Goal: Navigation & Orientation: Find specific page/section

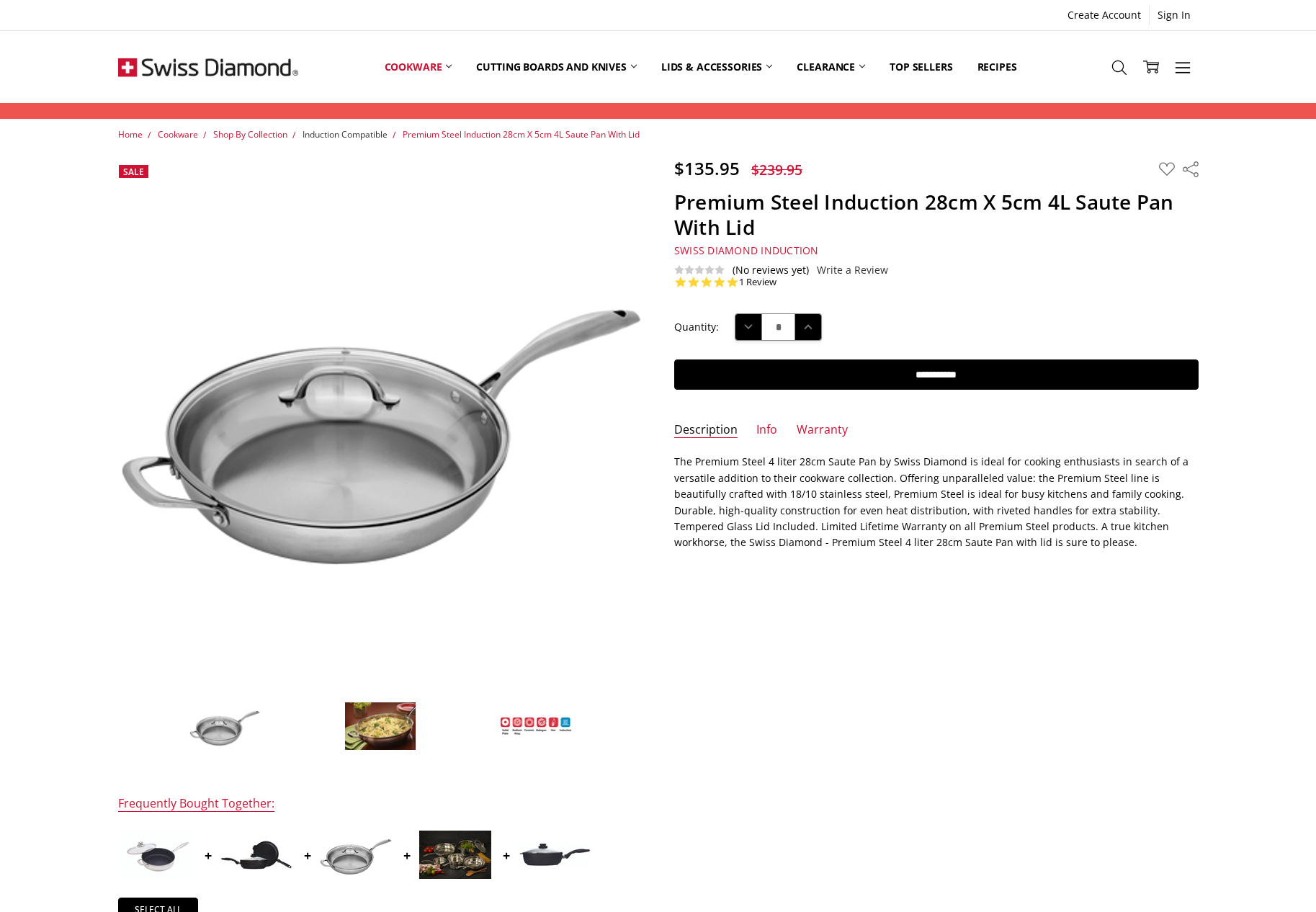
click at [367, 132] on span "Induction Compatible" at bounding box center [345, 134] width 85 height 12
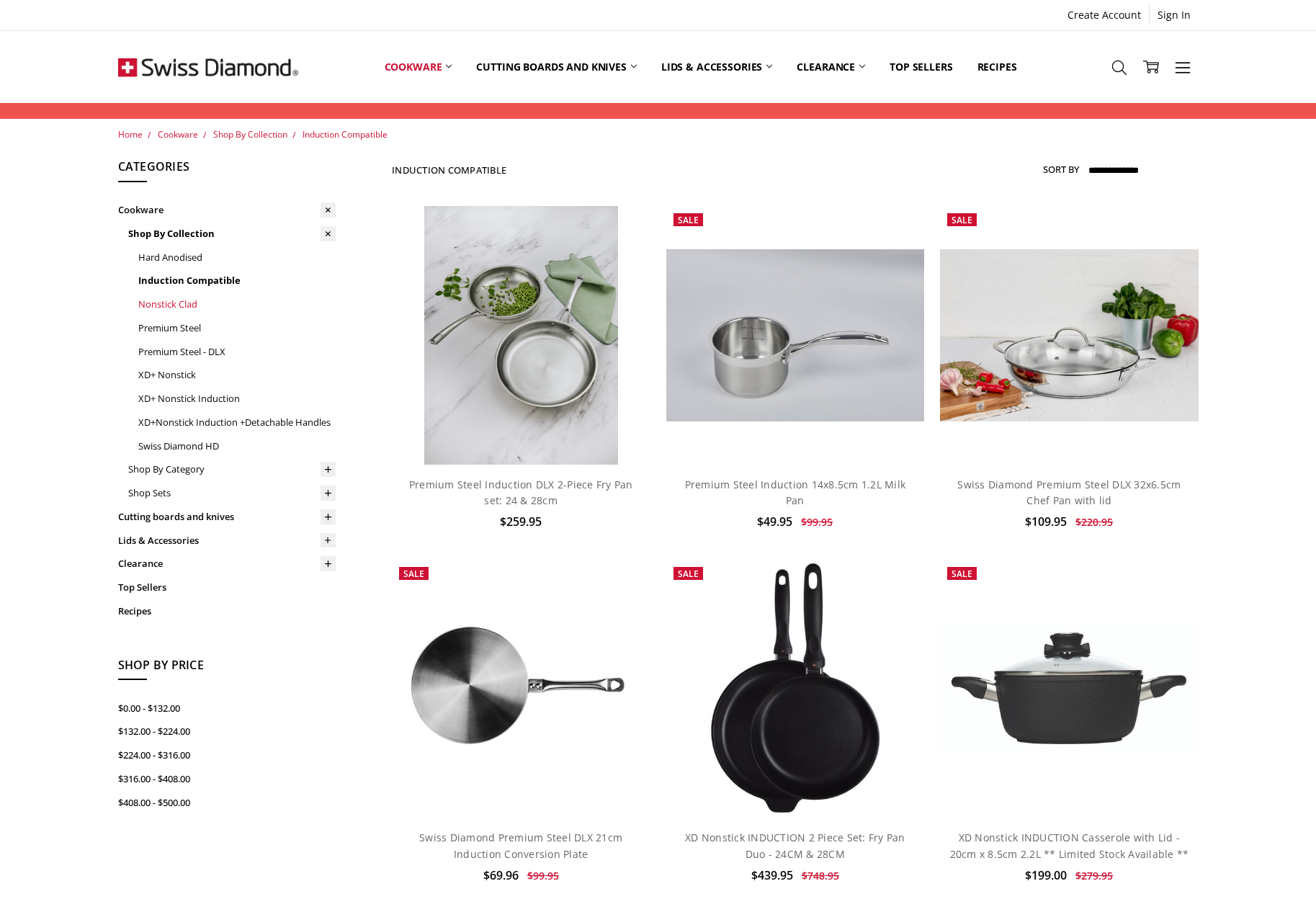
click at [185, 301] on link "Nonstick Clad" at bounding box center [237, 304] width 197 height 24
